Goal: Information Seeking & Learning: Learn about a topic

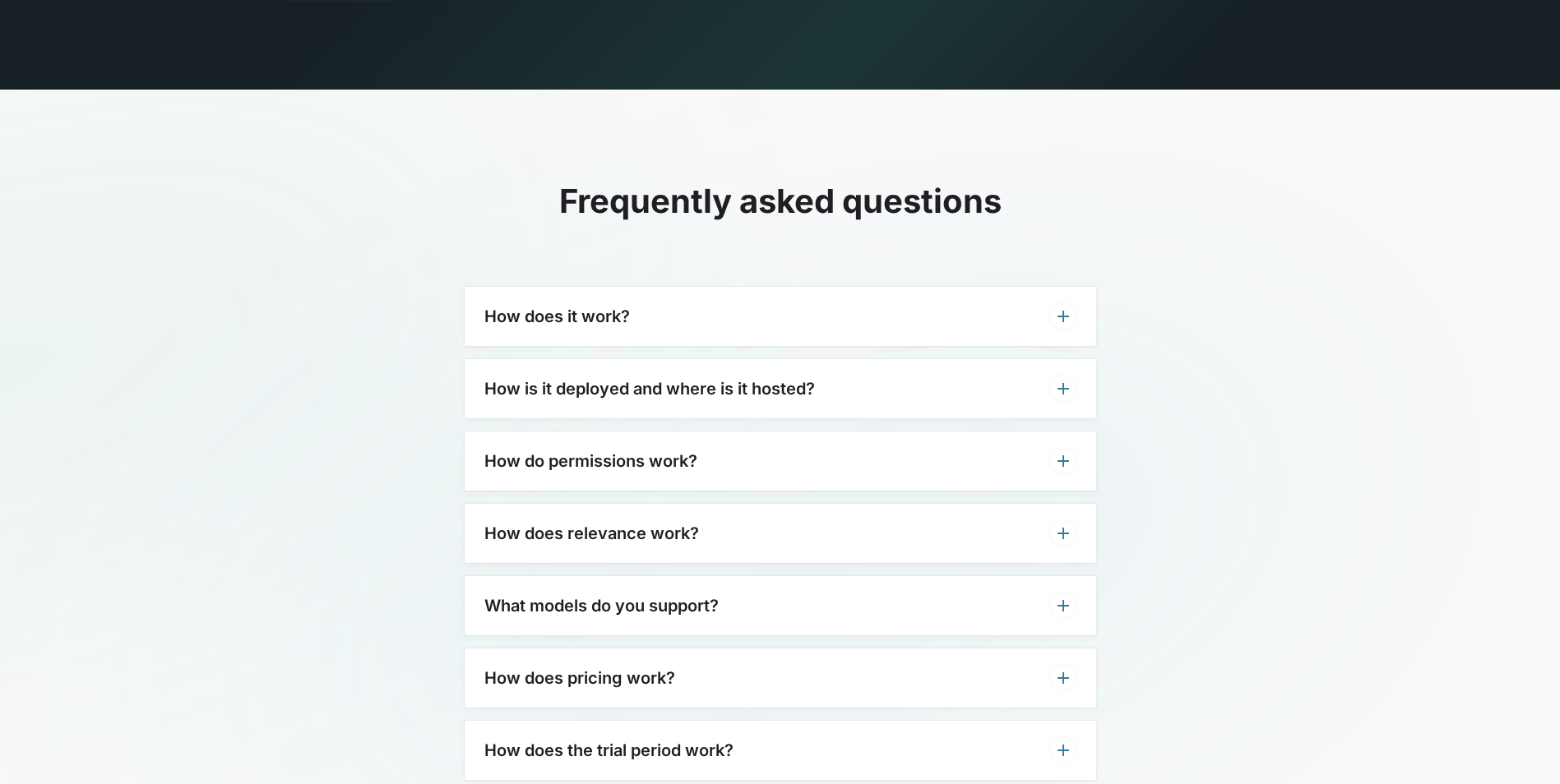
scroll to position [4943, 0]
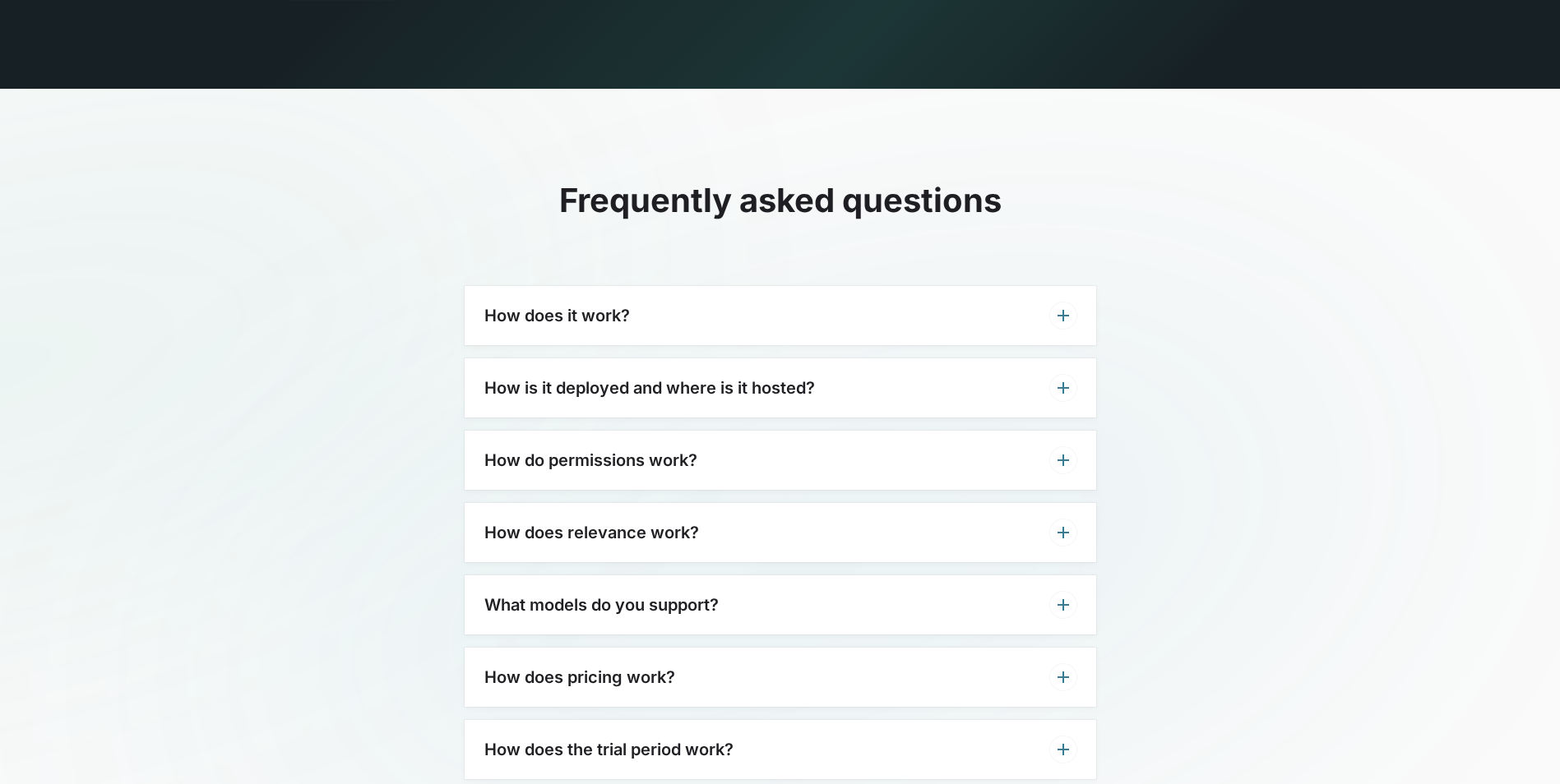
click at [1064, 306] on icon at bounding box center [1063, 315] width 20 height 20
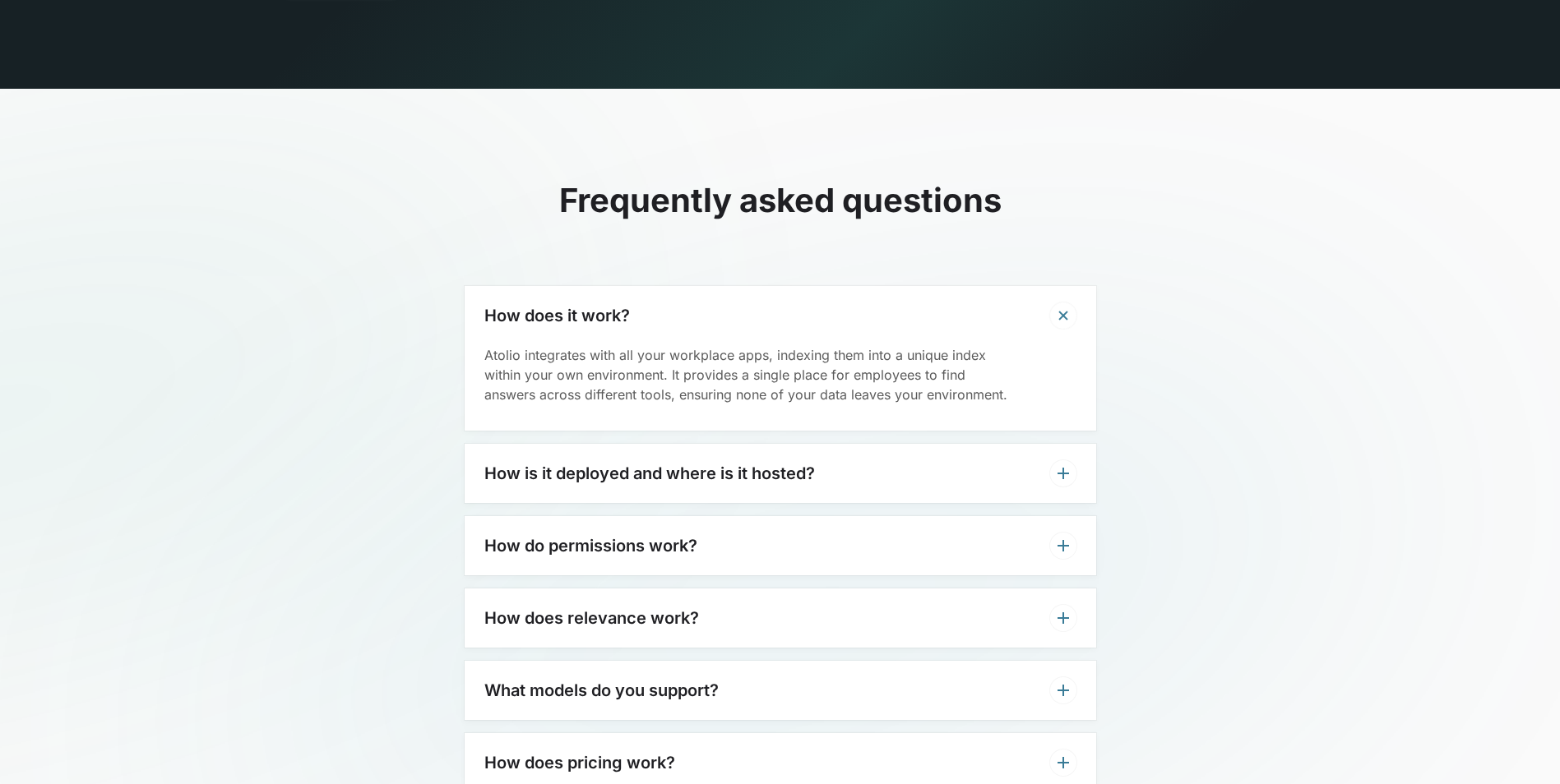
click at [1069, 302] on icon at bounding box center [1063, 315] width 28 height 28
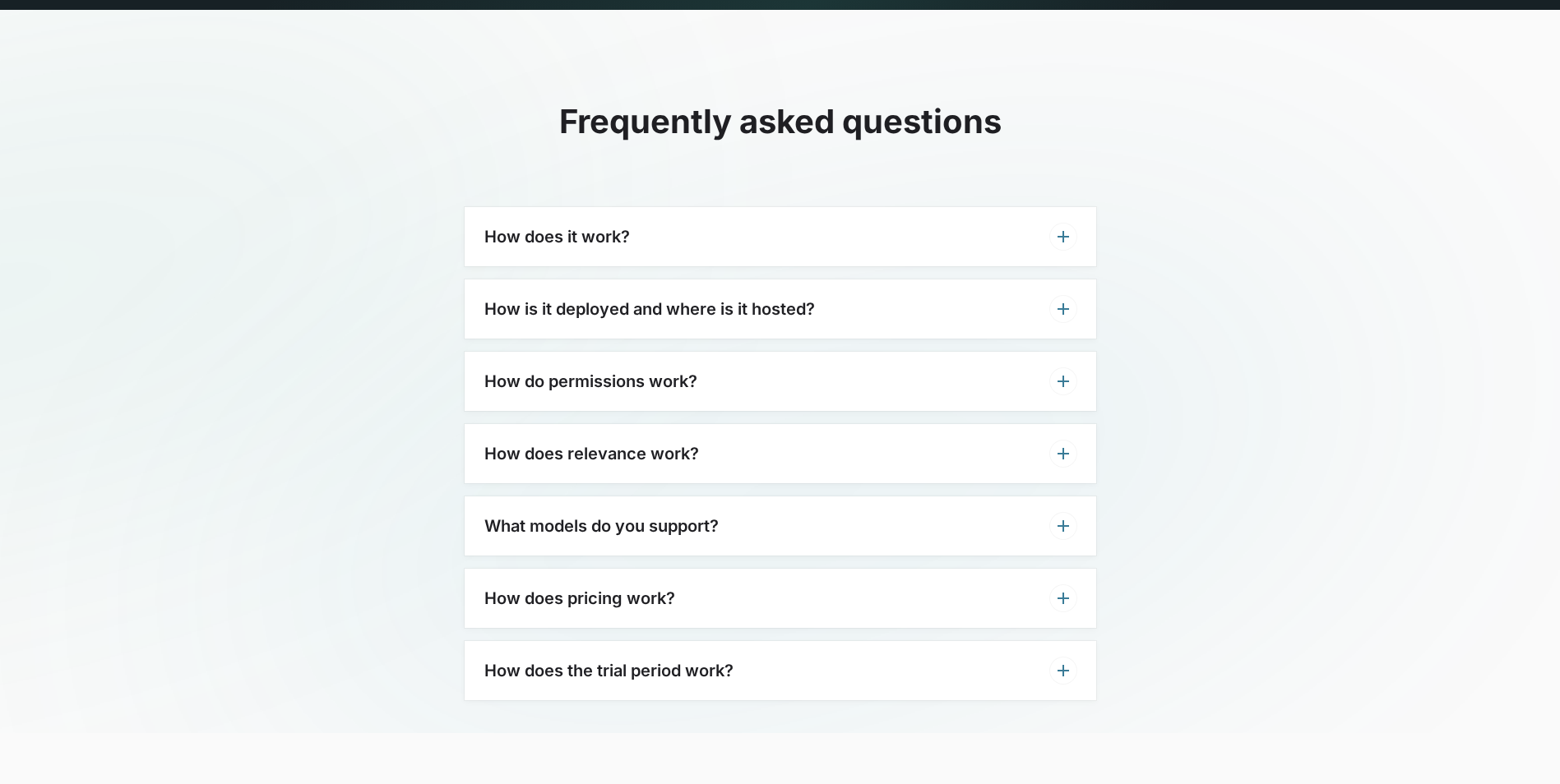
scroll to position [5023, 0]
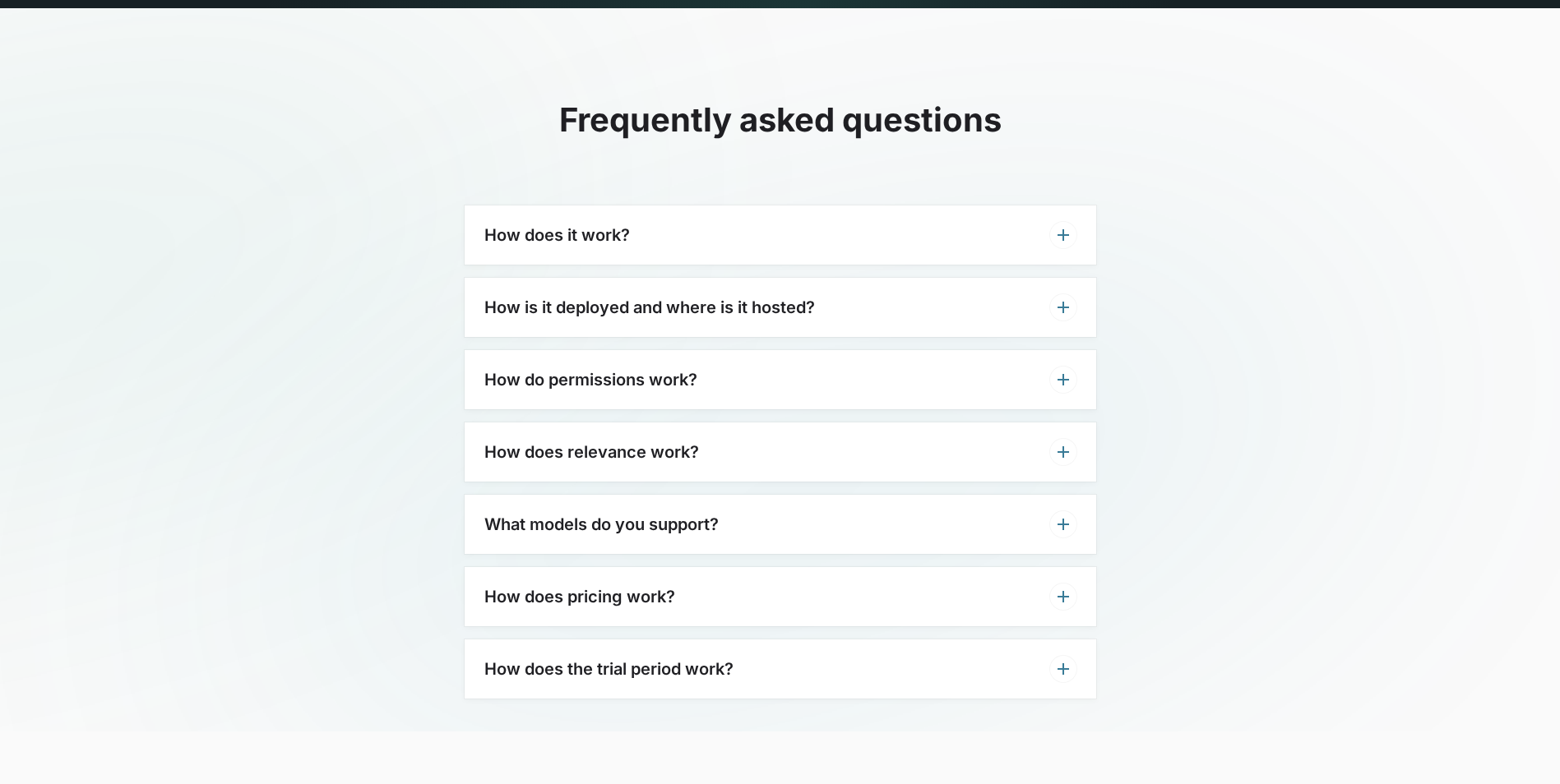
click at [1062, 369] on icon at bounding box center [1063, 379] width 20 height 20
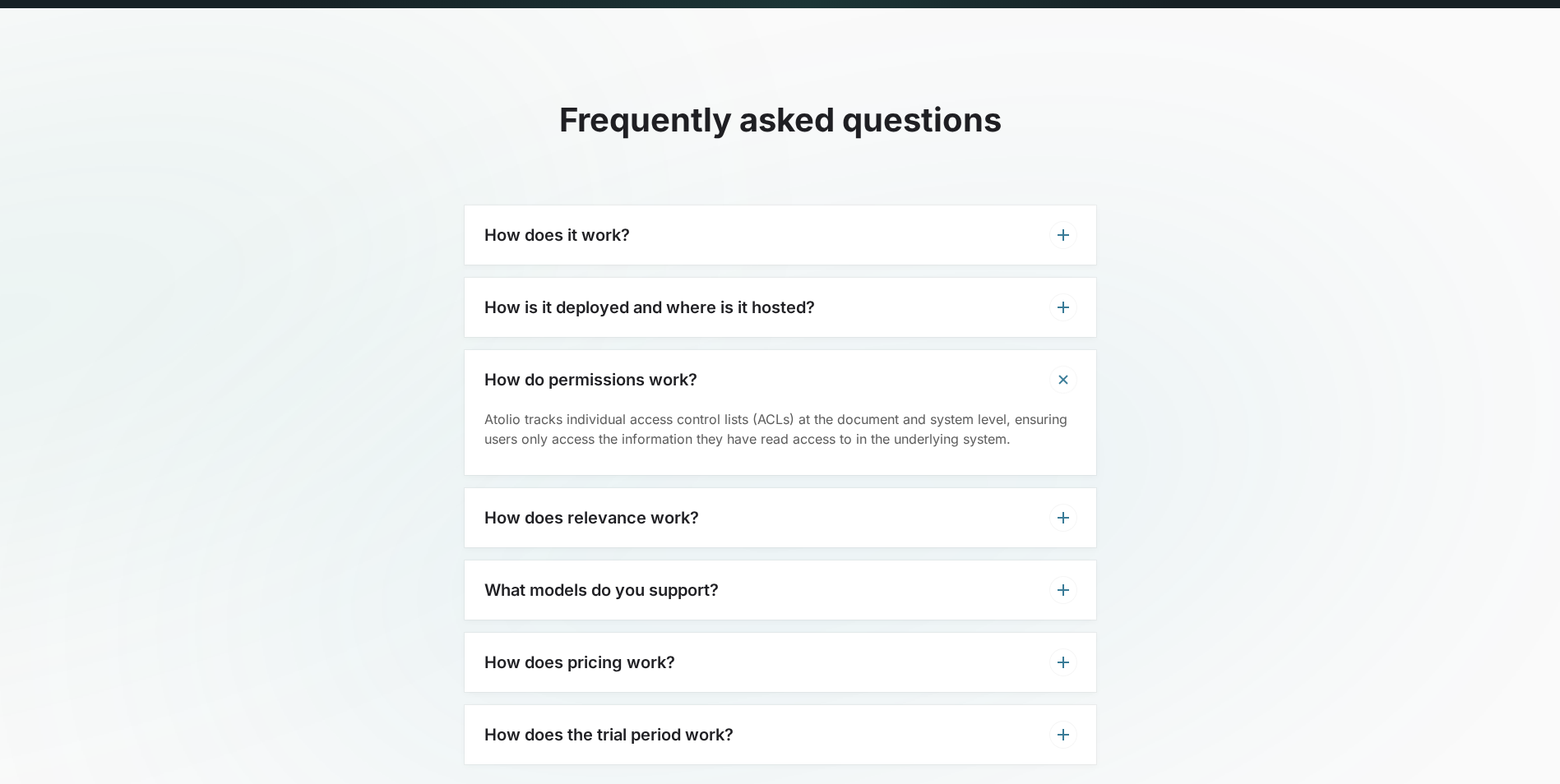
click at [1062, 365] on icon at bounding box center [1063, 379] width 28 height 28
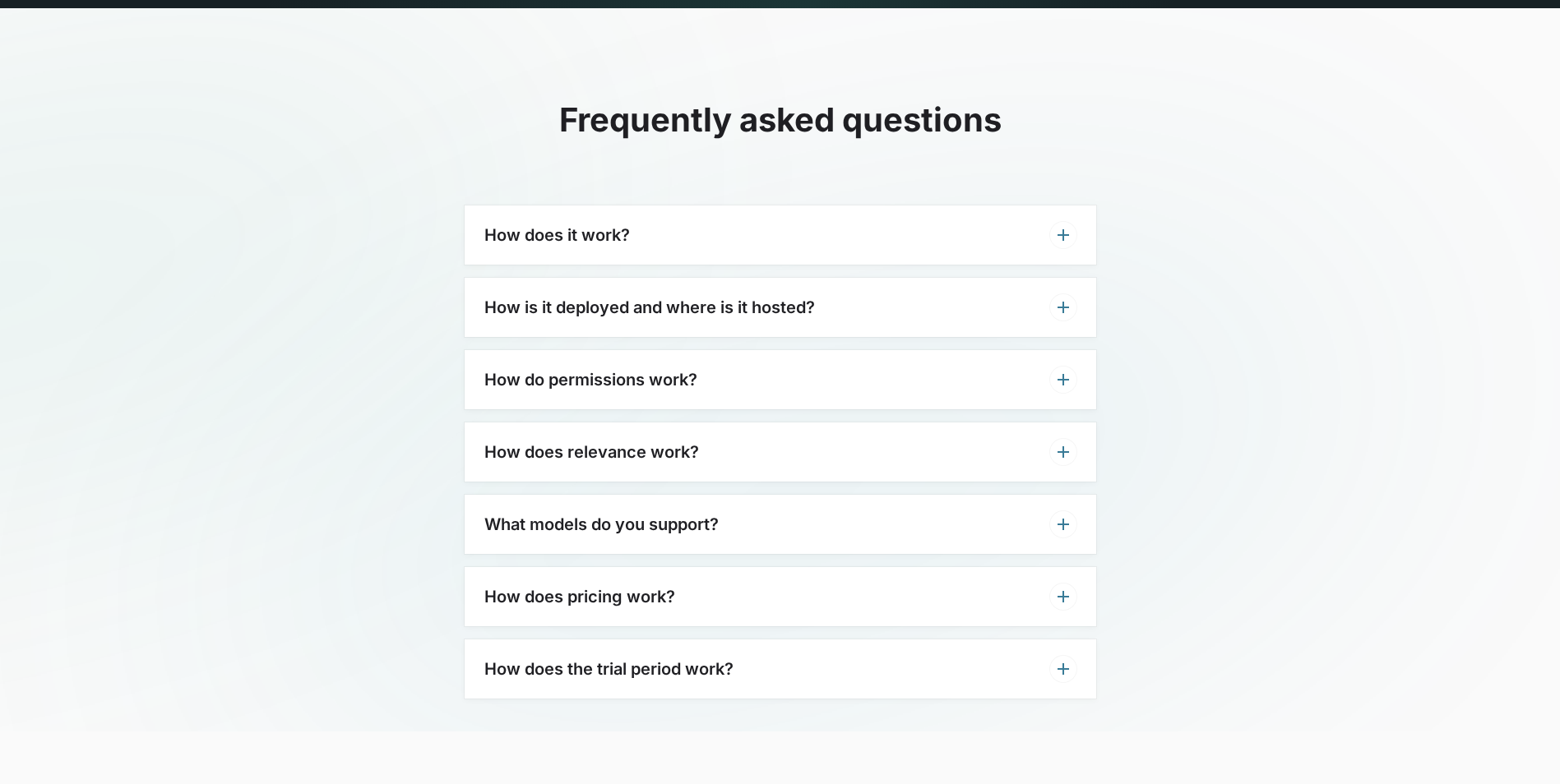
click at [1069, 298] on icon at bounding box center [1063, 308] width 20 height 20
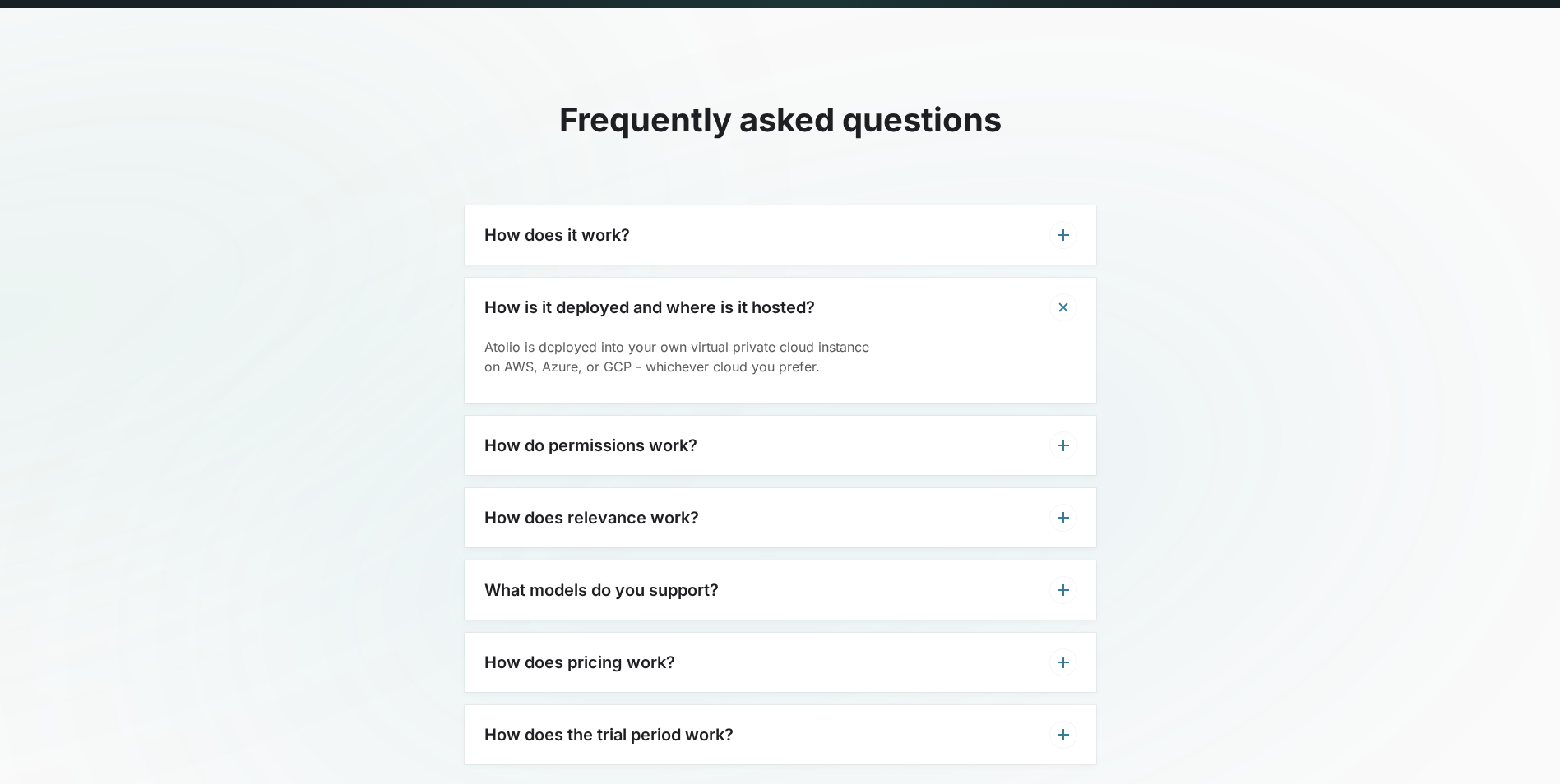
click at [1069, 294] on icon at bounding box center [1063, 308] width 28 height 28
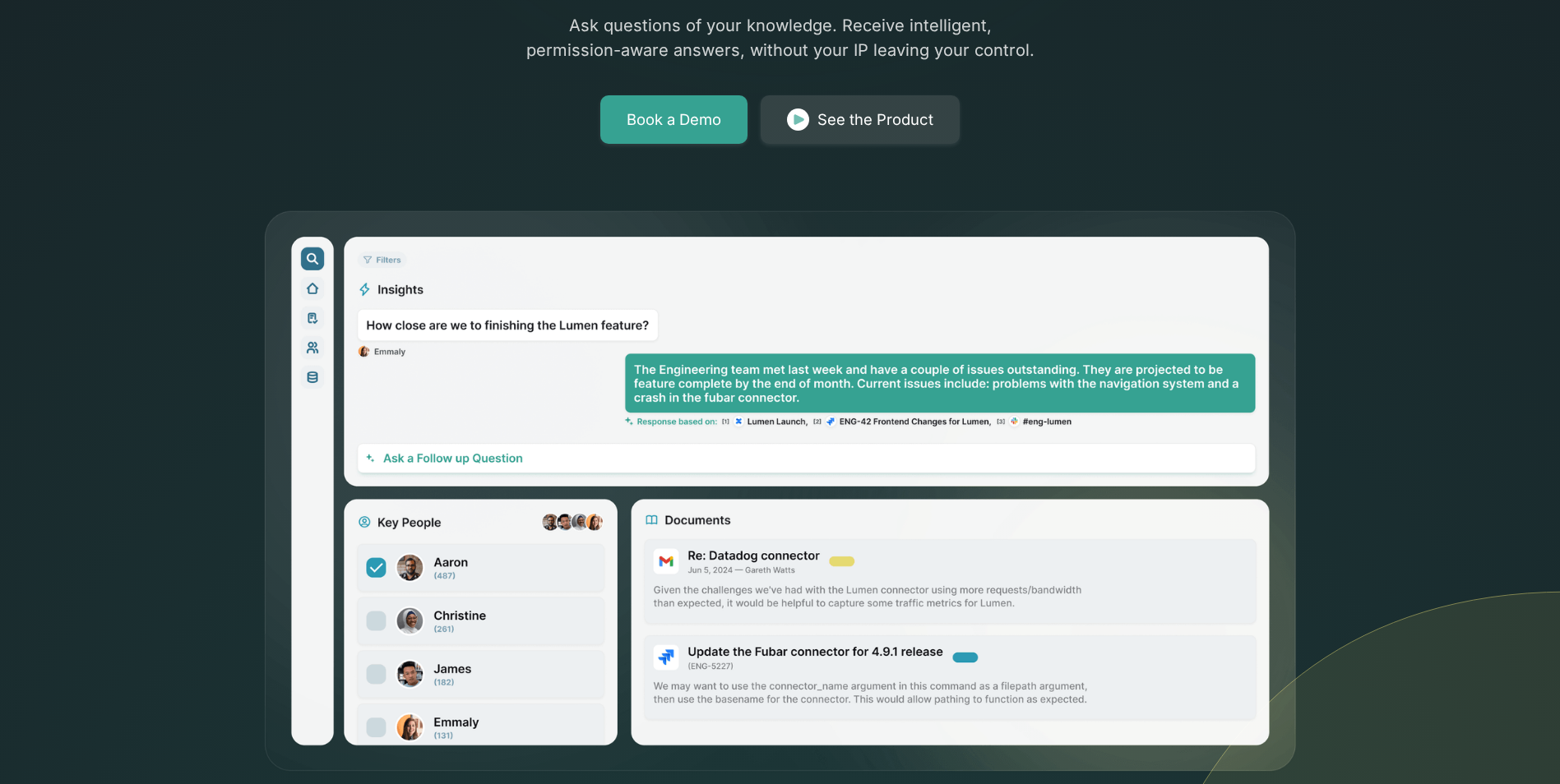
scroll to position [0, 0]
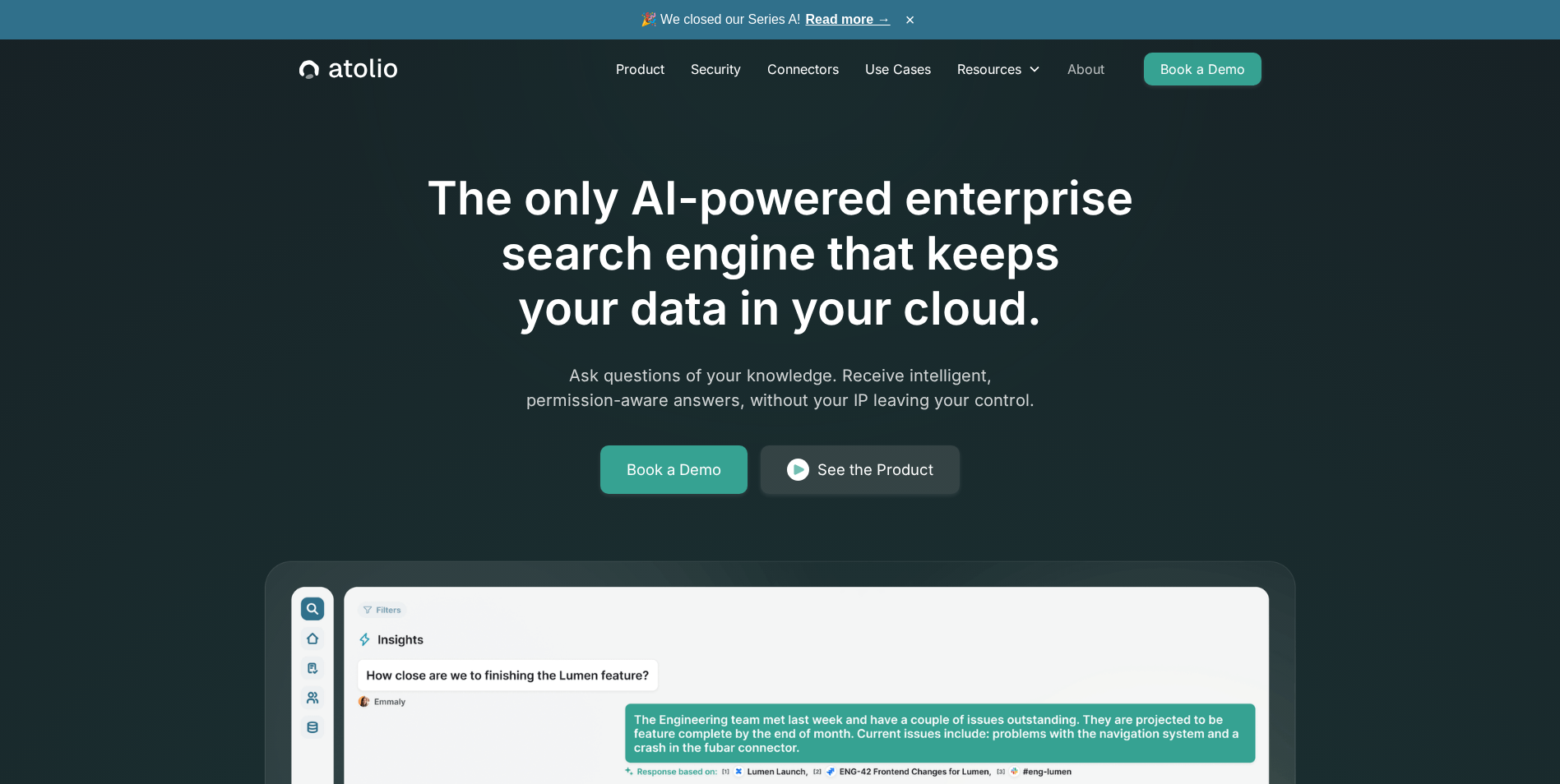
click at [1088, 72] on link "About" at bounding box center [1085, 69] width 63 height 32
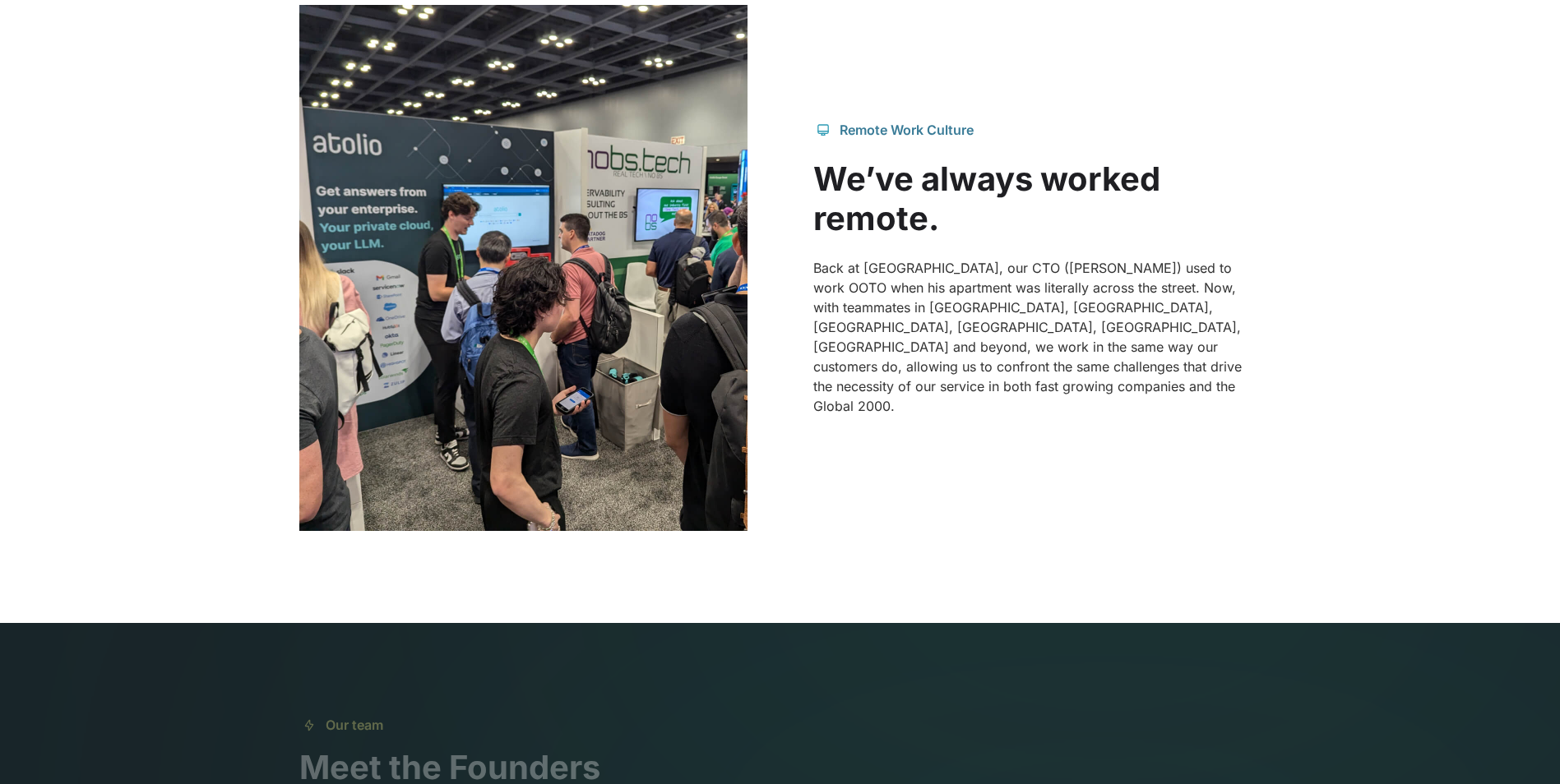
scroll to position [1746, 0]
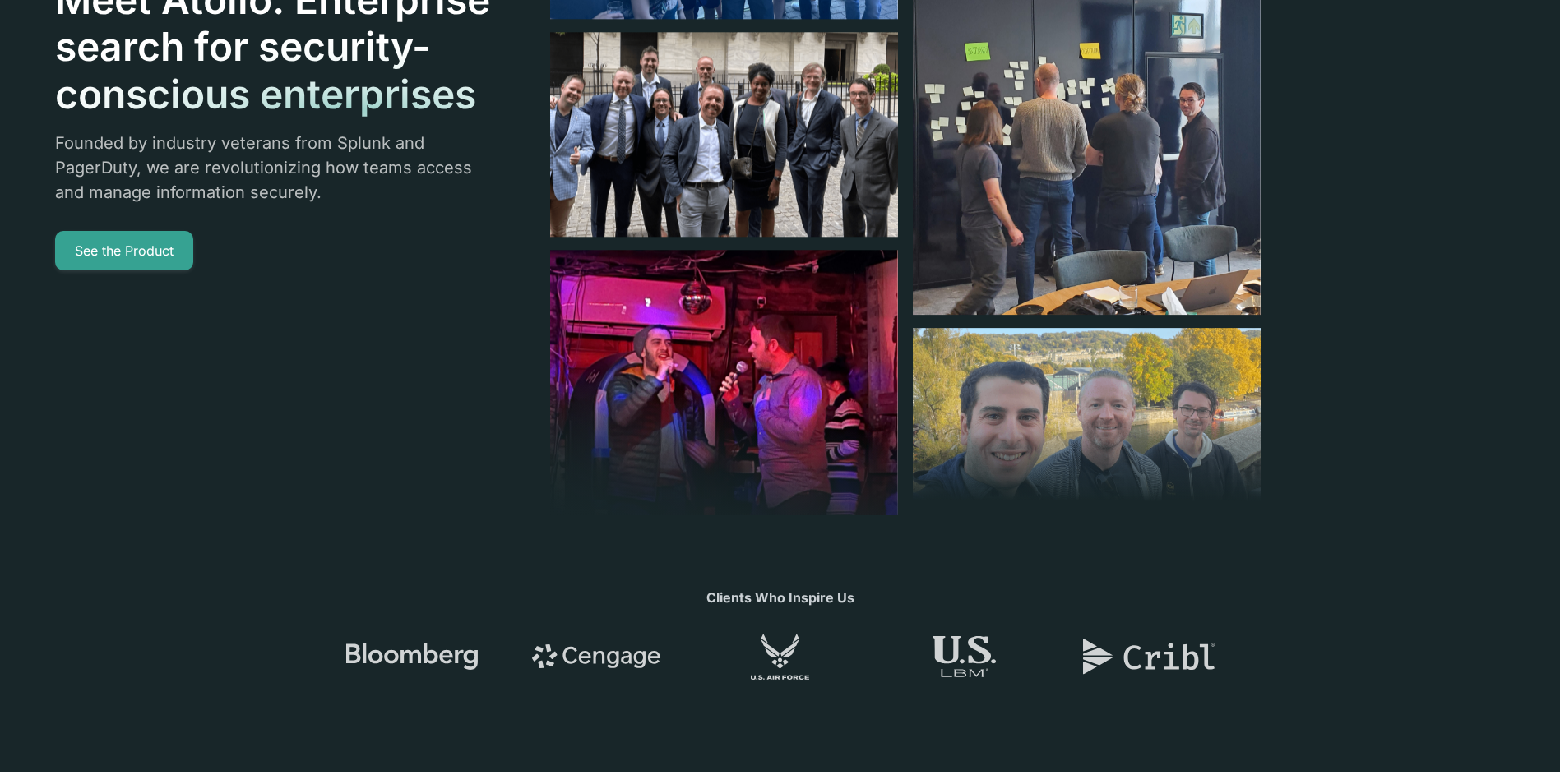
scroll to position [0, 0]
